Goal: Navigation & Orientation: Find specific page/section

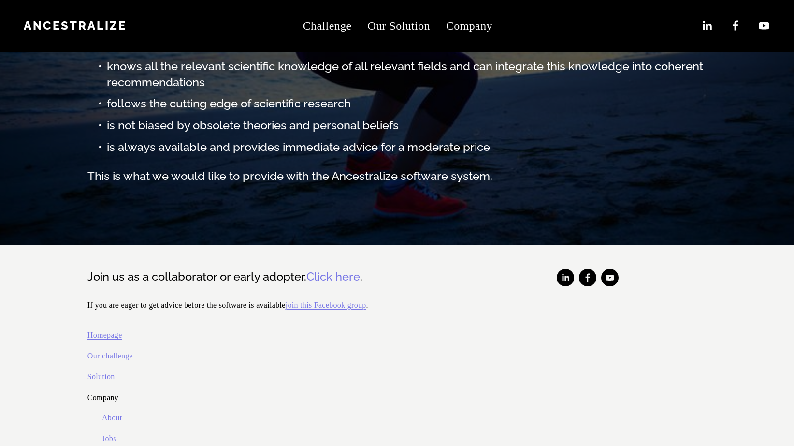
scroll to position [425, 0]
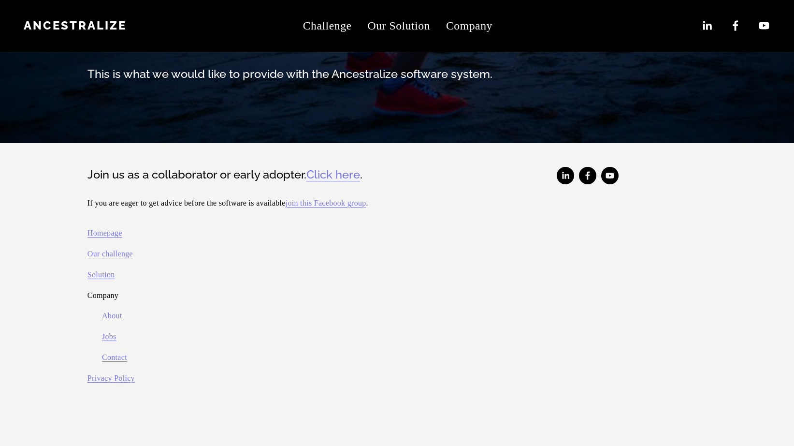
click at [328, 177] on link "Click here" at bounding box center [333, 175] width 54 height 16
click at [114, 335] on link "Jobs" at bounding box center [109, 337] width 15 height 14
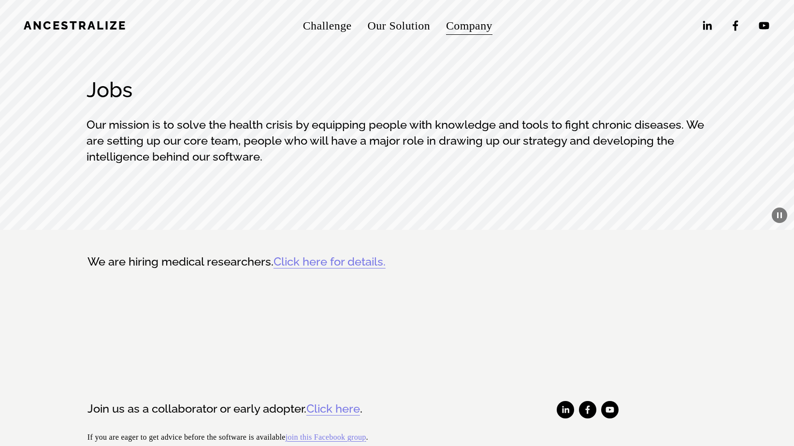
click at [399, 15] on link "Our Solution" at bounding box center [398, 26] width 63 height 23
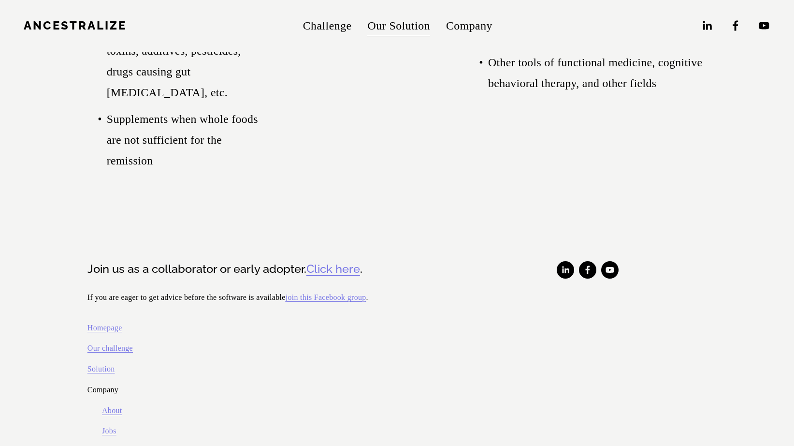
scroll to position [3063, 0]
